Goal: Task Accomplishment & Management: Use online tool/utility

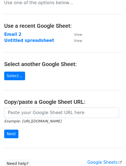
scroll to position [19, 0]
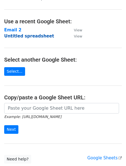
click at [36, 38] on strong "Untitled spreadsheet" at bounding box center [29, 36] width 50 height 5
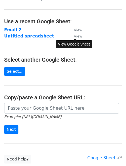
click at [76, 37] on small "View" at bounding box center [78, 36] width 8 height 4
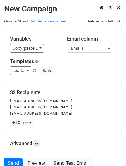
click at [75, 19] on main "New Campaign Daily emails left: 50 Google Sheet: Untitled spreadsheet Variables…" at bounding box center [63, 87] width 126 height 167
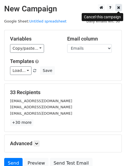
click at [118, 6] on icon at bounding box center [118, 8] width 3 height 4
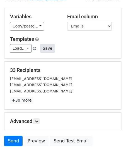
scroll to position [50, 0]
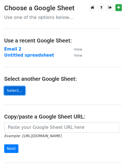
click at [16, 89] on link "Select..." at bounding box center [14, 90] width 21 height 9
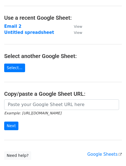
scroll to position [29, 0]
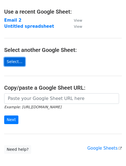
click at [14, 61] on link "Select..." at bounding box center [14, 62] width 21 height 9
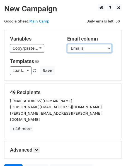
click at [74, 47] on select "Emails" at bounding box center [89, 48] width 44 height 9
click at [67, 44] on select "Emails" at bounding box center [89, 48] width 44 height 9
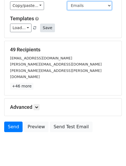
scroll to position [50, 0]
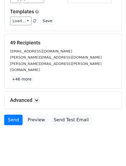
click at [35, 97] on div "Advanced Tracking Track Opens UTM Codes Track Clicks Filters Only include sprea…" at bounding box center [62, 100] width 117 height 17
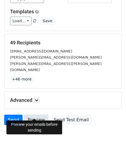
click at [41, 115] on link "Preview" at bounding box center [36, 120] width 24 height 11
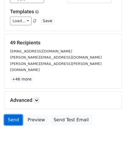
click at [14, 115] on link "Send" at bounding box center [13, 120] width 18 height 11
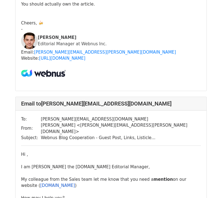
scroll to position [1772, 0]
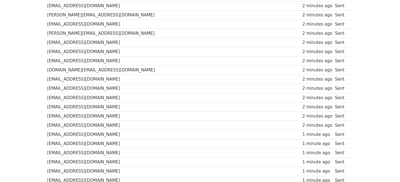
scroll to position [410, 0]
